Goal: Task Accomplishment & Management: Use online tool/utility

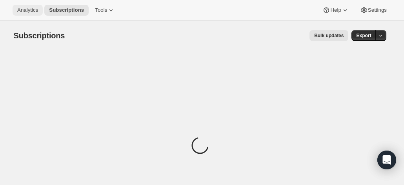
click at [28, 10] on span "Analytics" at bounding box center [27, 10] width 21 height 6
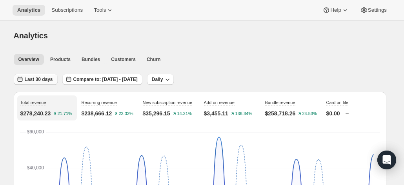
click at [46, 79] on span "Last 30 days" at bounding box center [39, 79] width 28 height 6
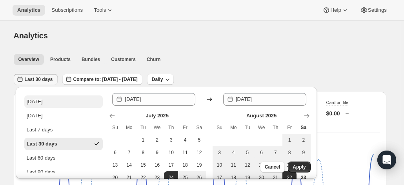
scroll to position [93, 0]
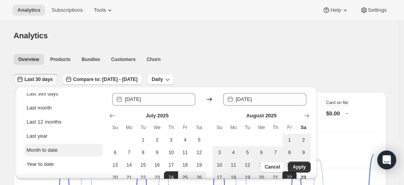
click at [55, 148] on div "Month to date" at bounding box center [42, 151] width 31 height 8
type input "[DATE]"
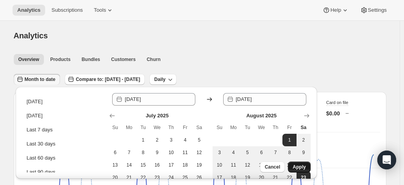
click at [305, 169] on span "Apply" at bounding box center [299, 167] width 13 height 6
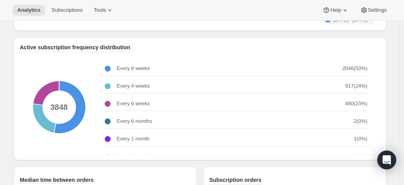
scroll to position [968, 0]
